Goal: Transaction & Acquisition: Book appointment/travel/reservation

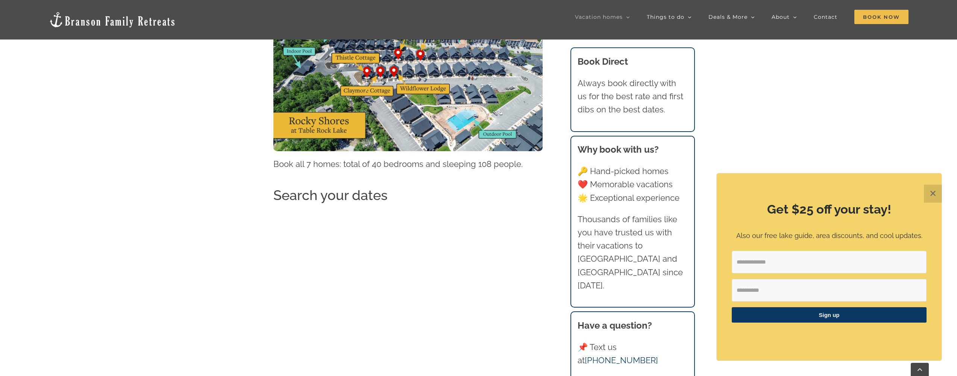
scroll to position [813, 0]
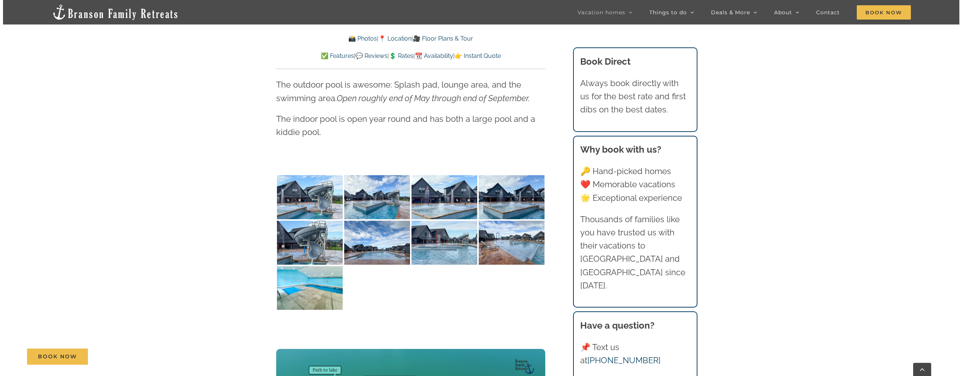
scroll to position [1784, 0]
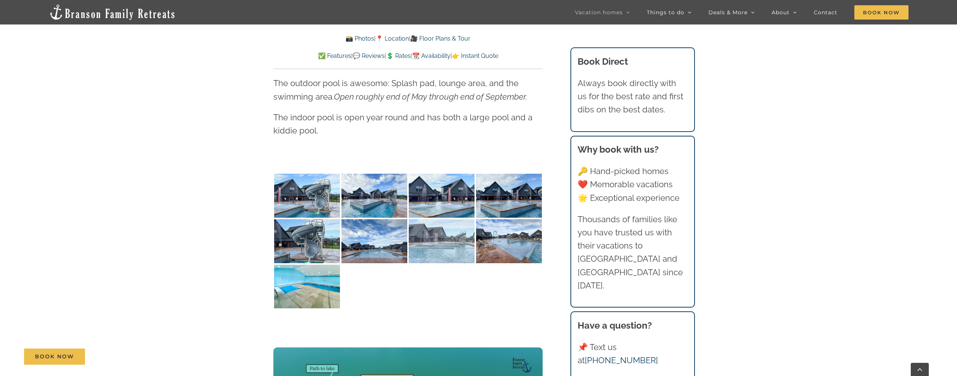
click at [417, 235] on img at bounding box center [442, 241] width 66 height 44
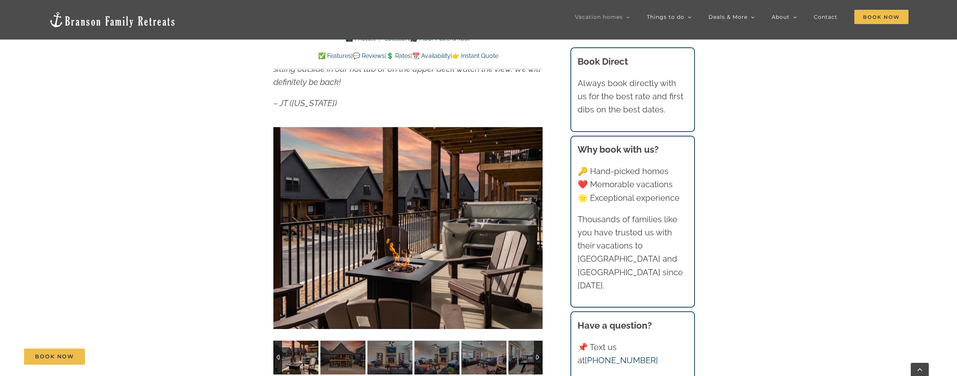
scroll to position [520, 0]
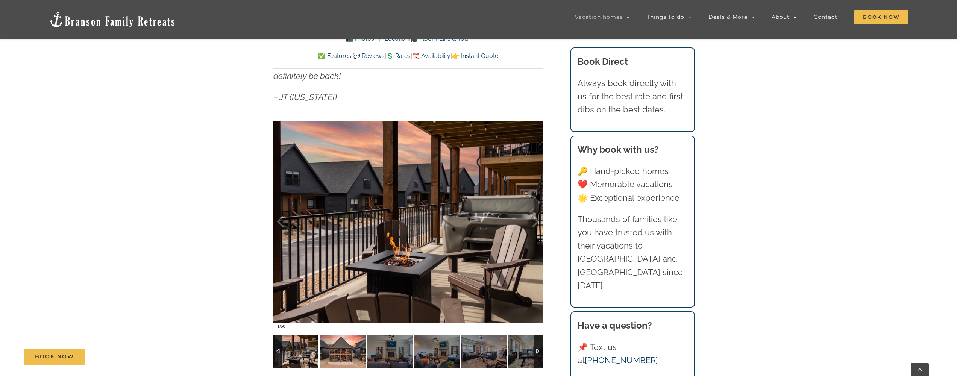
click at [360, 342] on img at bounding box center [342, 351] width 45 height 34
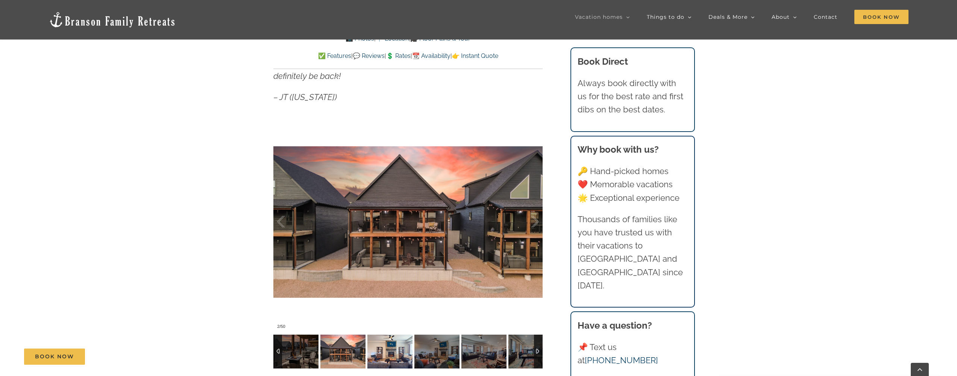
click at [377, 343] on img at bounding box center [389, 351] width 45 height 34
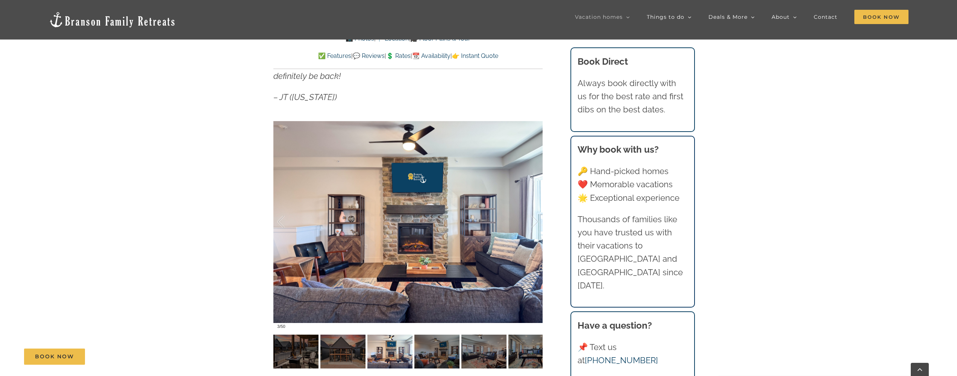
click at [443, 363] on div "Book Now" at bounding box center [484, 356] width 920 height 16
click at [432, 352] on div "Book Now" at bounding box center [484, 356] width 920 height 16
click at [490, 353] on div "Book Now" at bounding box center [484, 356] width 920 height 16
click at [522, 353] on div "Book Now" at bounding box center [484, 356] width 920 height 16
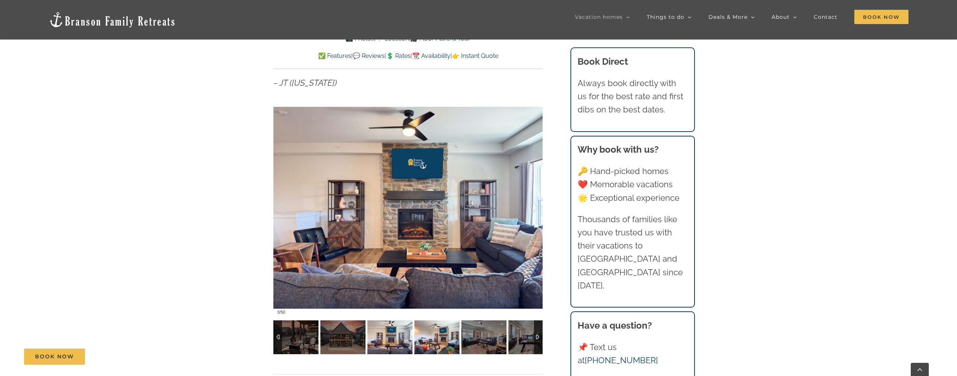
click at [435, 334] on img at bounding box center [436, 337] width 45 height 34
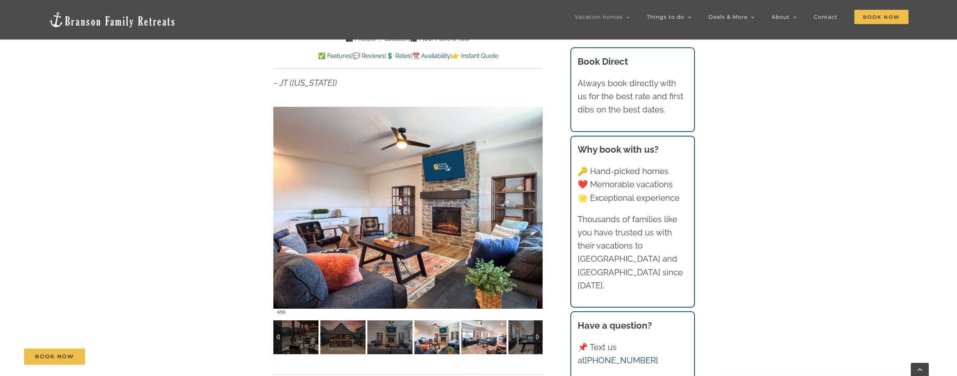
click at [499, 338] on img at bounding box center [483, 337] width 45 height 34
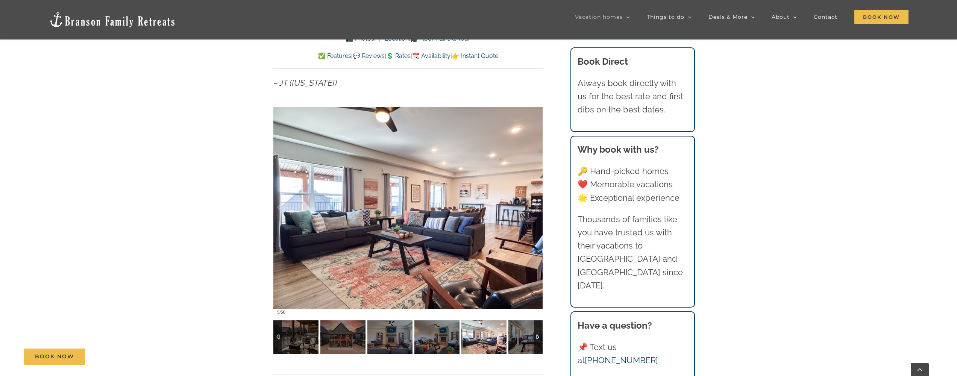
click at [540, 338] on div at bounding box center [538, 337] width 9 height 34
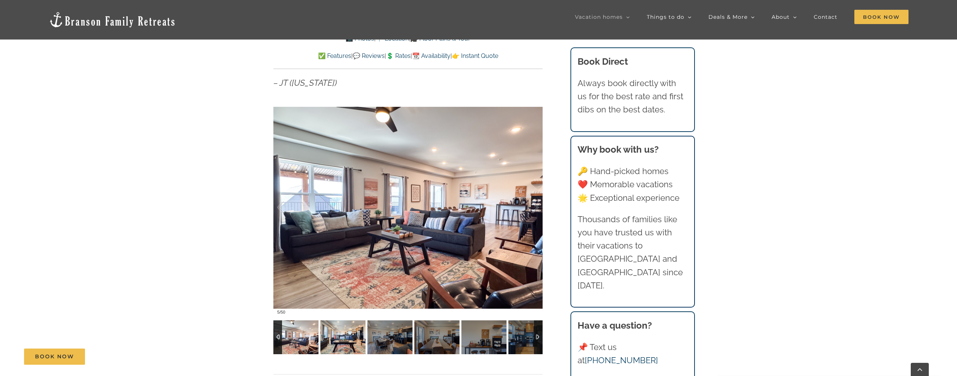
click at [353, 333] on img at bounding box center [342, 337] width 45 height 34
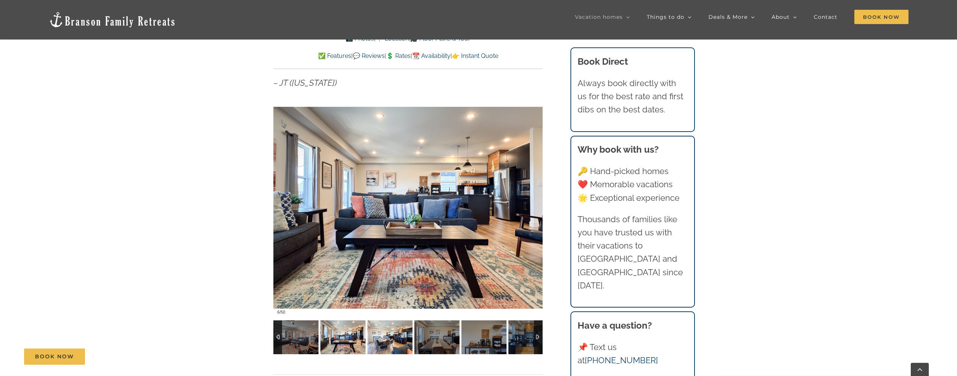
click at [401, 336] on img at bounding box center [389, 337] width 45 height 34
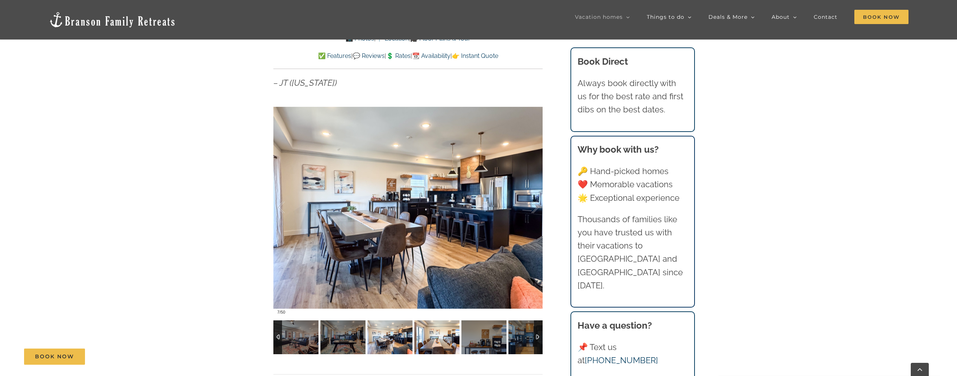
click at [445, 340] on img at bounding box center [436, 337] width 45 height 34
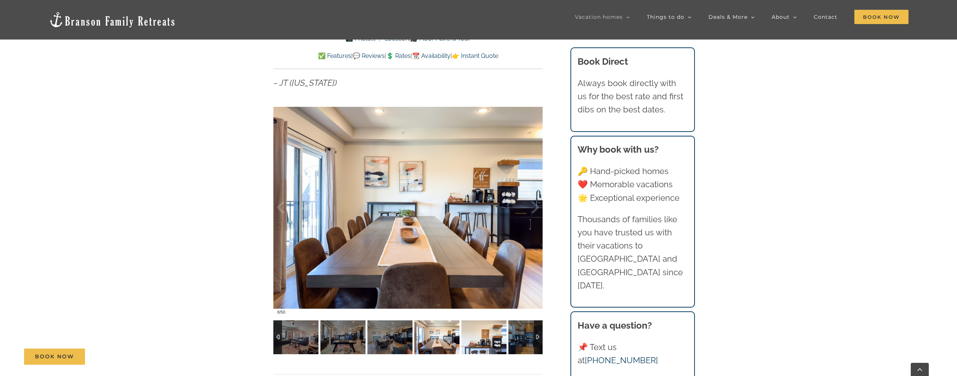
click at [481, 341] on img at bounding box center [483, 337] width 45 height 34
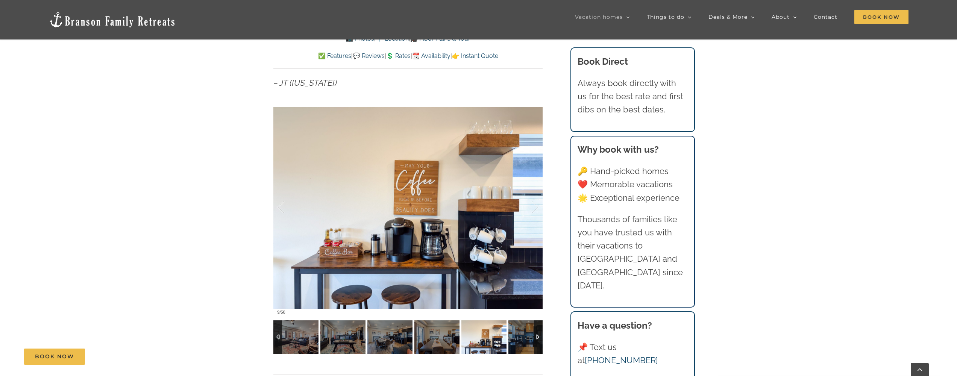
click at [540, 337] on div at bounding box center [538, 337] width 9 height 34
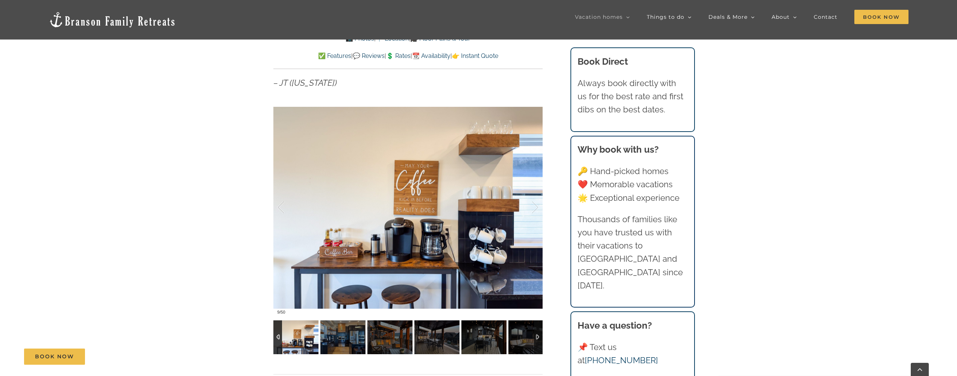
click at [540, 337] on div at bounding box center [538, 337] width 9 height 34
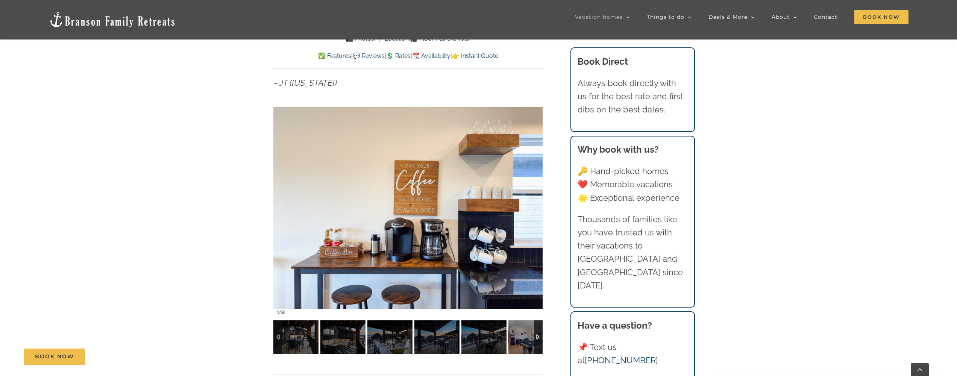
click at [540, 337] on div at bounding box center [538, 337] width 9 height 34
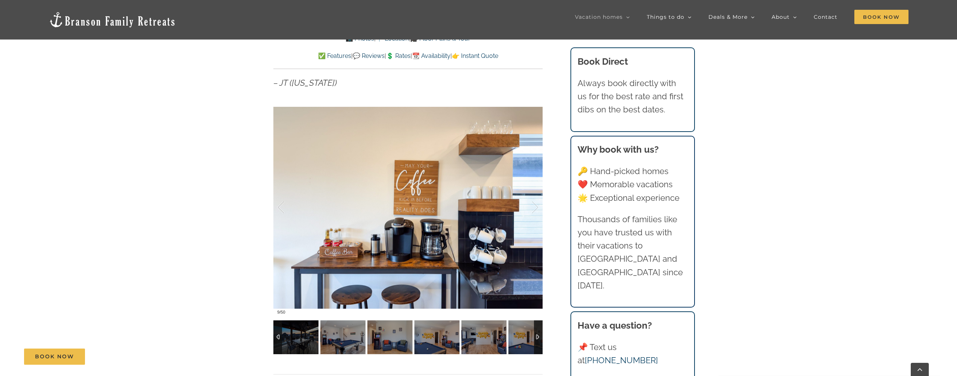
click at [540, 337] on div at bounding box center [538, 337] width 9 height 34
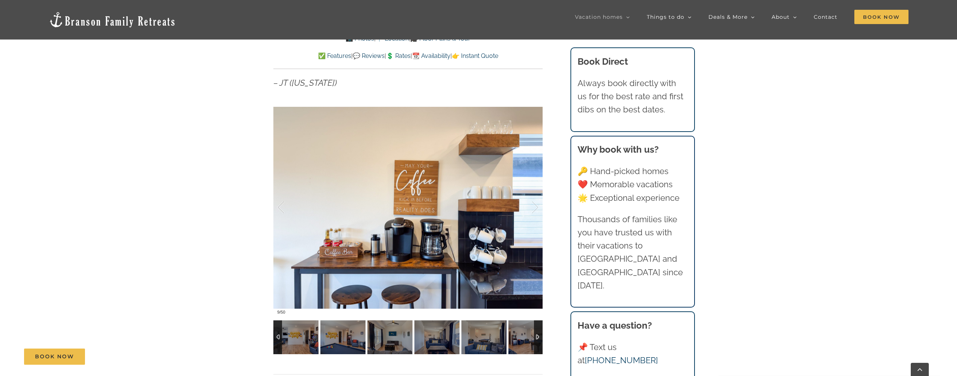
click at [540, 337] on div at bounding box center [538, 337] width 9 height 34
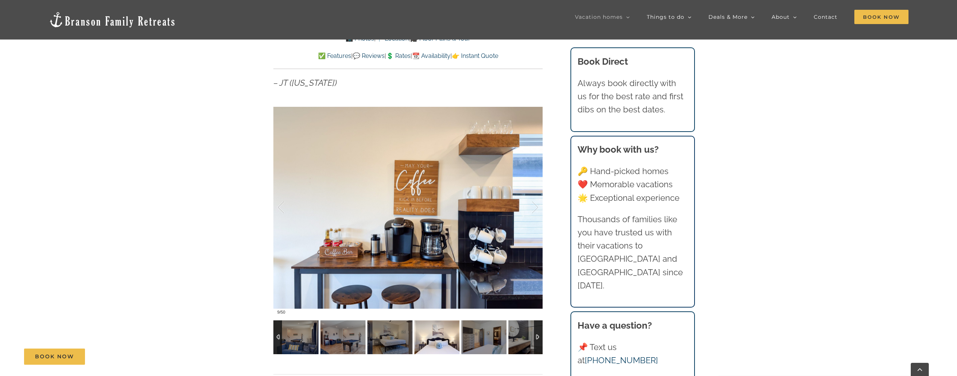
click at [464, 338] on img at bounding box center [483, 337] width 45 height 34
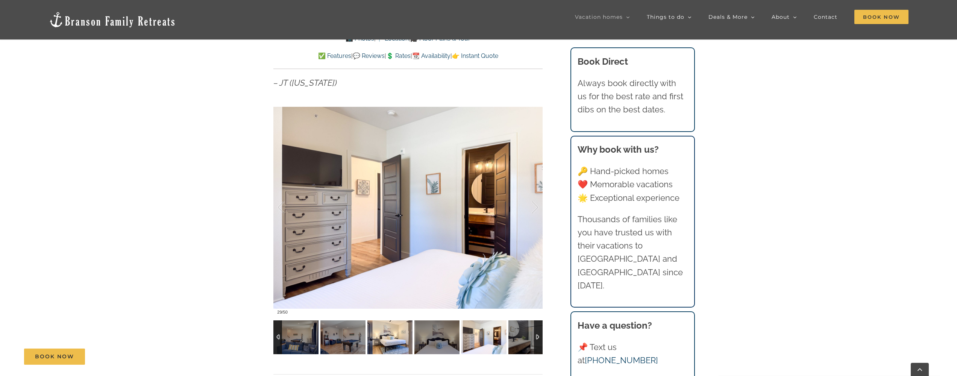
click at [389, 338] on img at bounding box center [389, 337] width 45 height 34
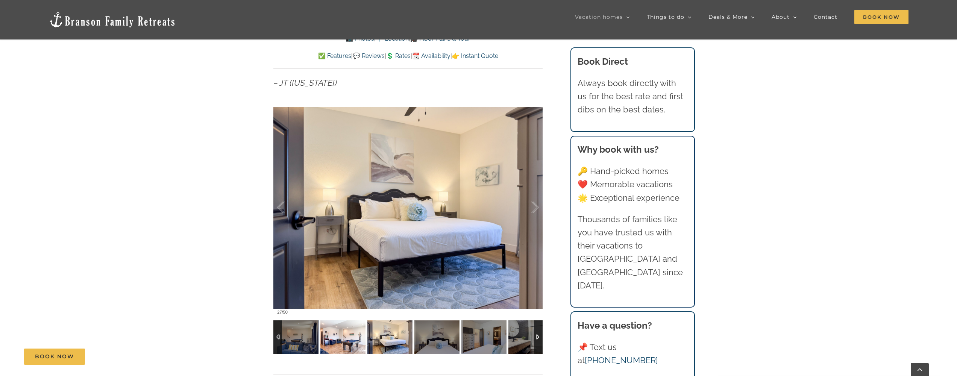
click at [327, 330] on img at bounding box center [342, 337] width 45 height 34
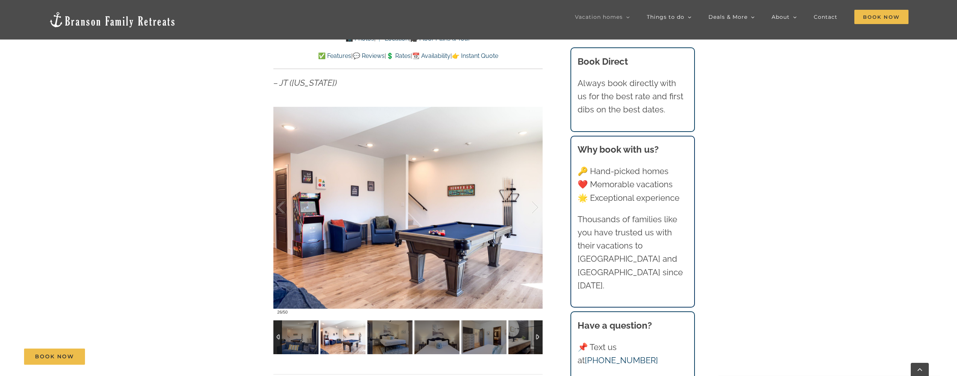
click at [534, 336] on div at bounding box center [538, 337] width 9 height 34
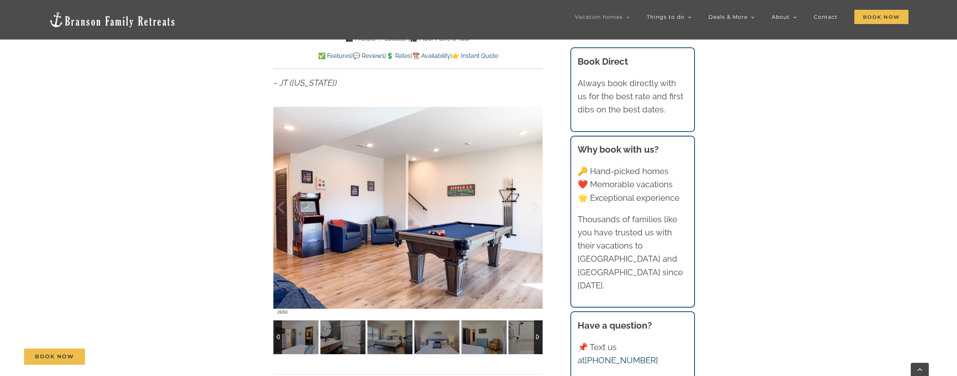
click at [537, 336] on div at bounding box center [538, 337] width 9 height 34
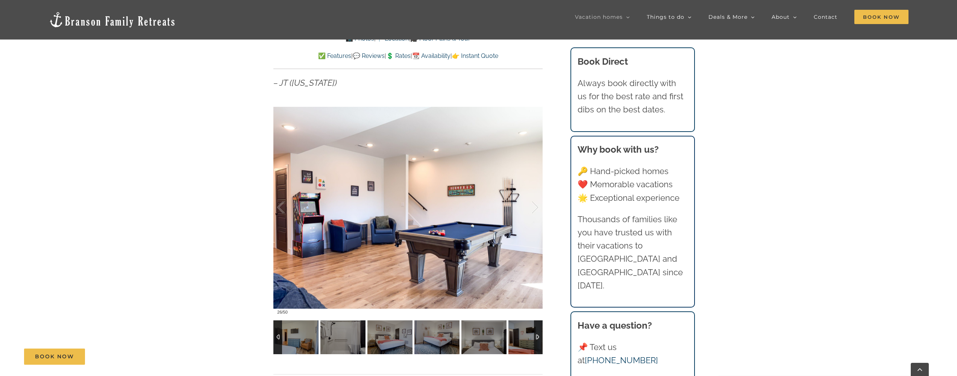
click at [537, 336] on div at bounding box center [538, 337] width 9 height 34
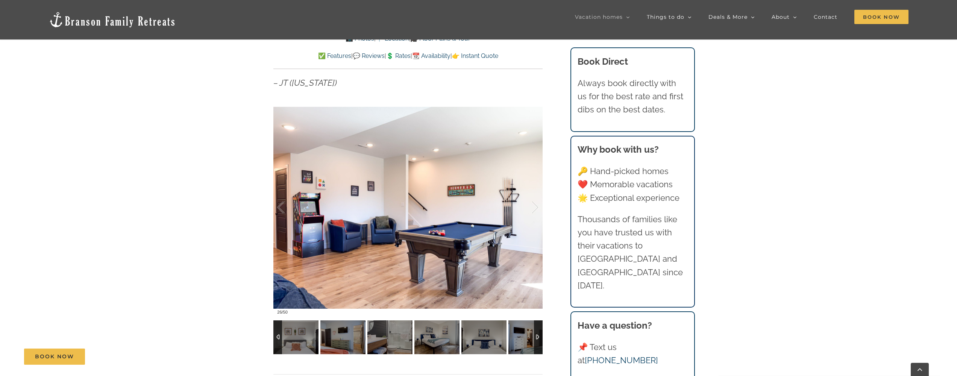
click at [537, 336] on div at bounding box center [538, 337] width 9 height 34
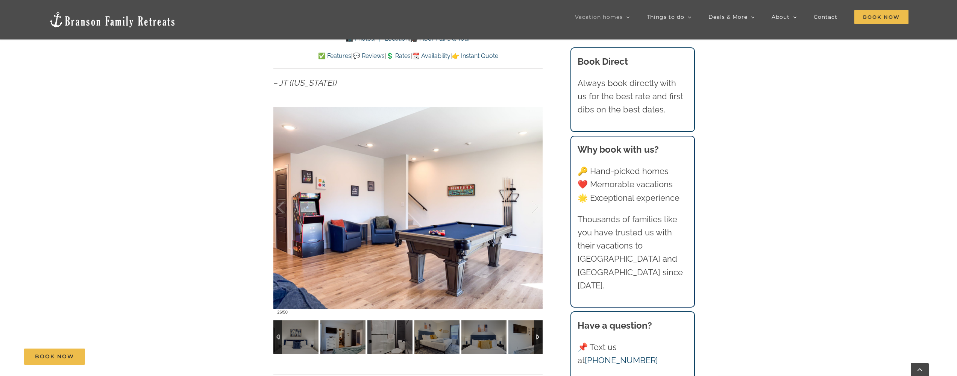
click at [537, 336] on div at bounding box center [538, 337] width 9 height 34
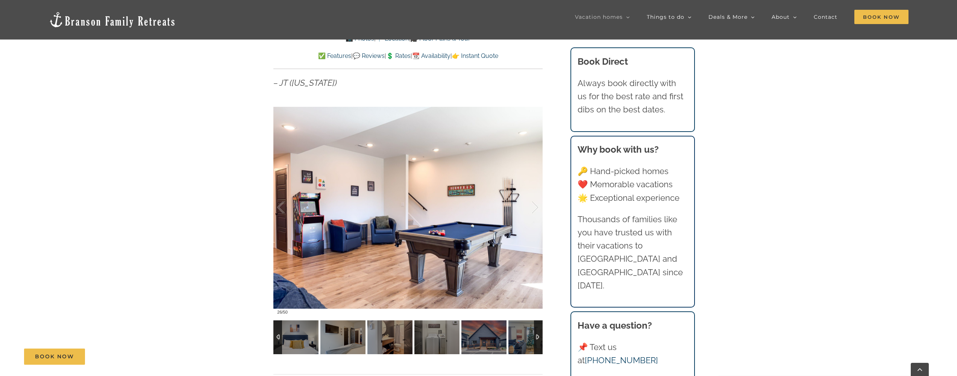
click at [537, 336] on div at bounding box center [538, 337] width 9 height 34
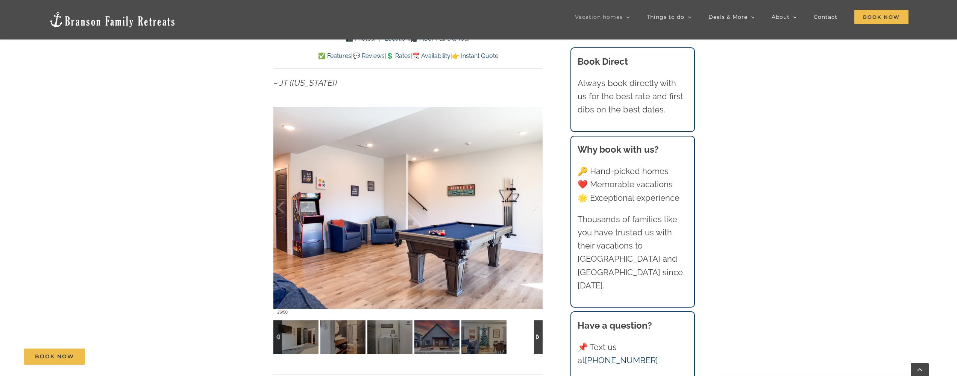
click at [537, 336] on div at bounding box center [538, 337] width 9 height 34
click at [481, 337] on img at bounding box center [483, 337] width 45 height 34
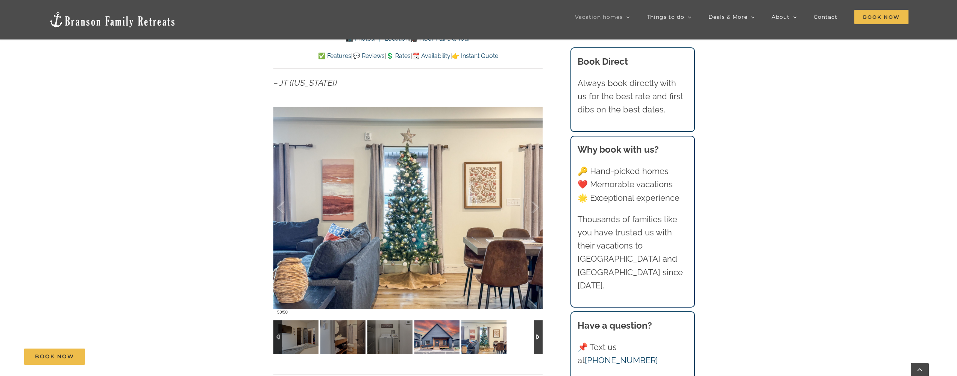
click at [425, 341] on img at bounding box center [436, 337] width 45 height 34
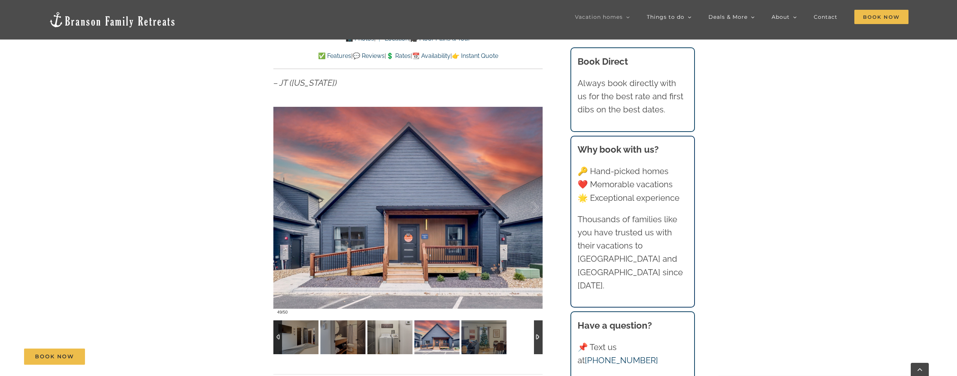
click at [341, 331] on img at bounding box center [342, 337] width 45 height 34
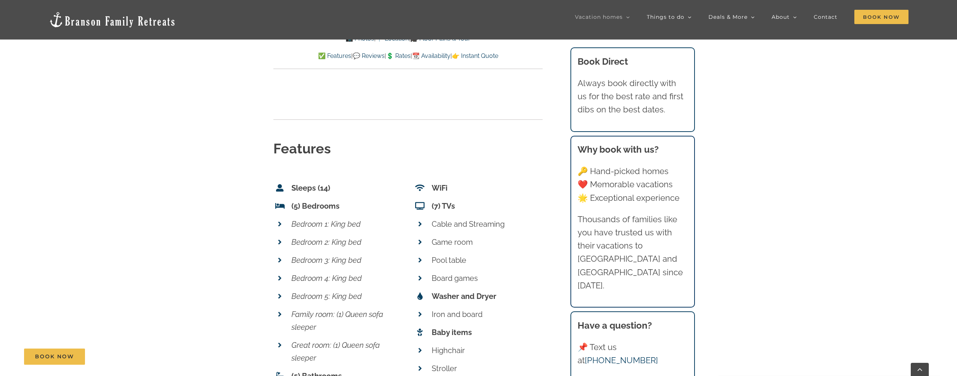
scroll to position [2741, 0]
